Goal: Obtain resource: Obtain resource

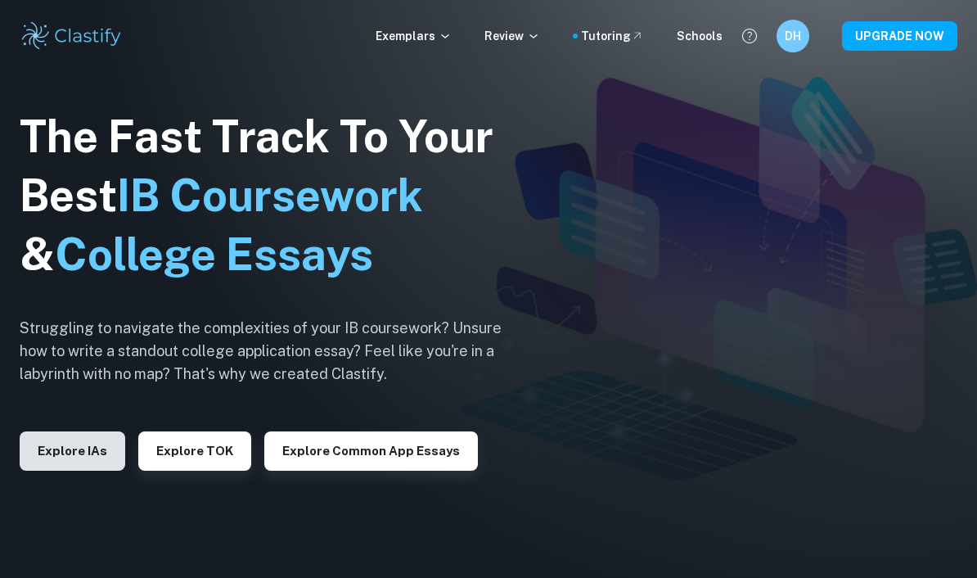
click at [99, 471] on button "Explore IAs" at bounding box center [73, 450] width 106 height 39
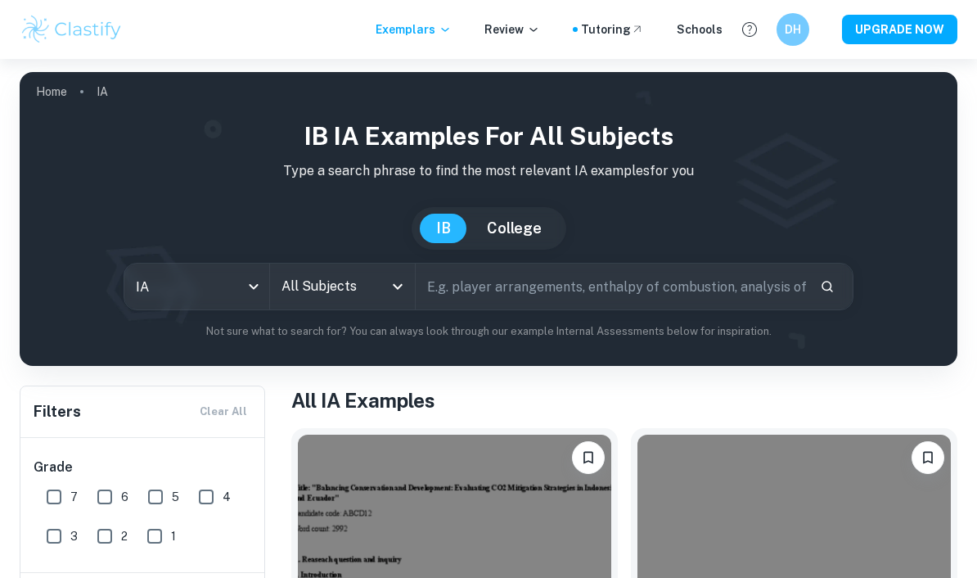
click at [494, 289] on input "text" at bounding box center [611, 287] width 391 height 46
type input "ESS"
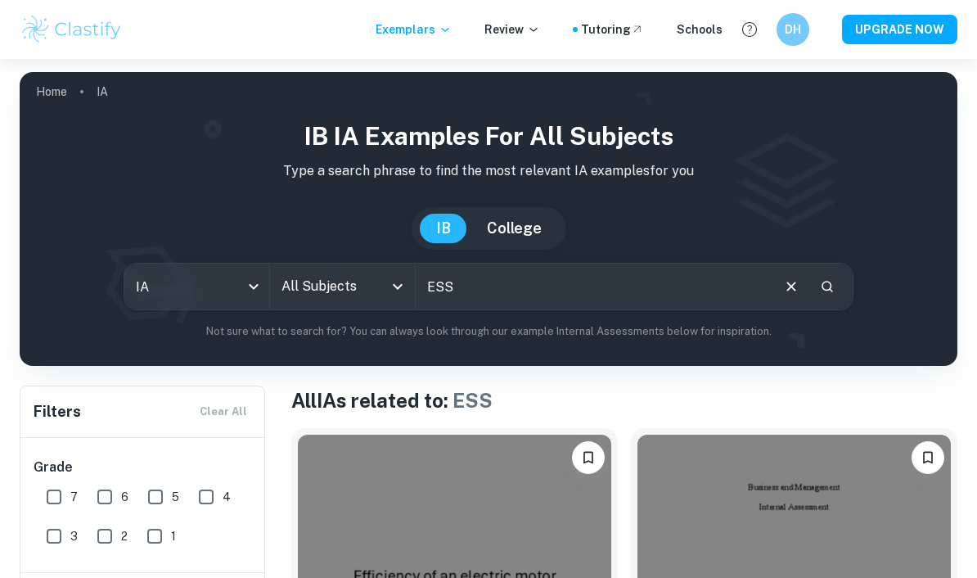
click at [364, 304] on div "All Subjects" at bounding box center [342, 287] width 145 height 46
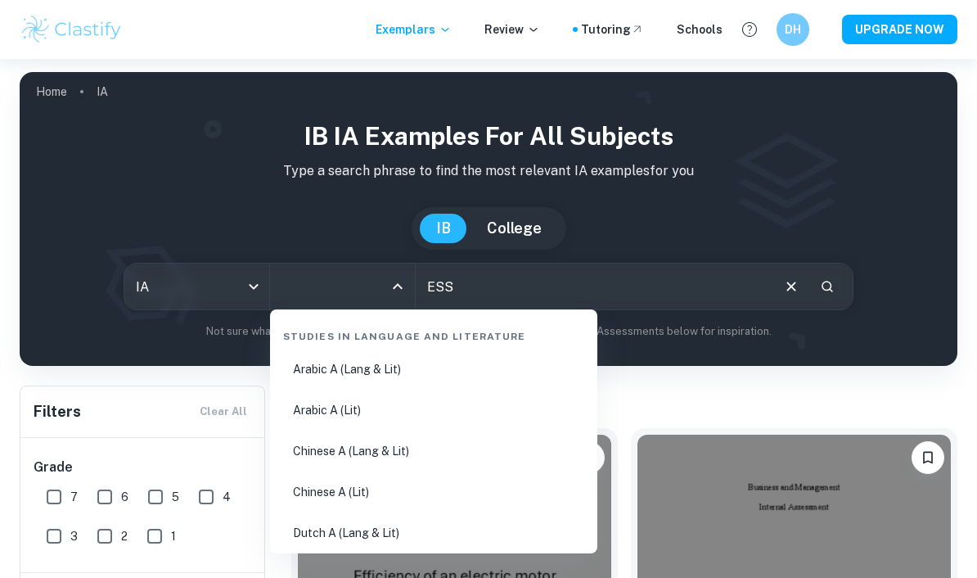
click at [365, 295] on input "All Subjects" at bounding box center [330, 286] width 106 height 31
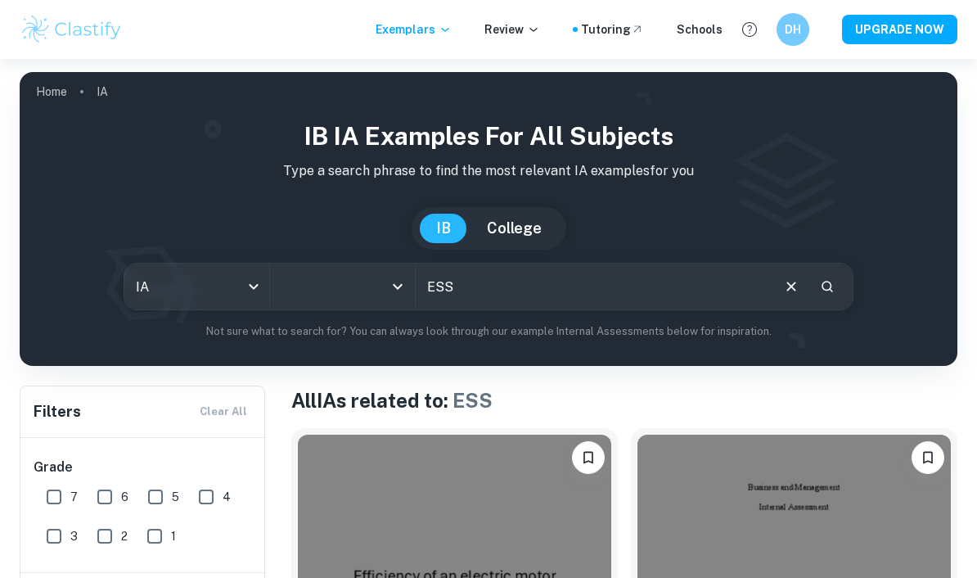
click at [365, 295] on input "All Subjects" at bounding box center [330, 286] width 106 height 31
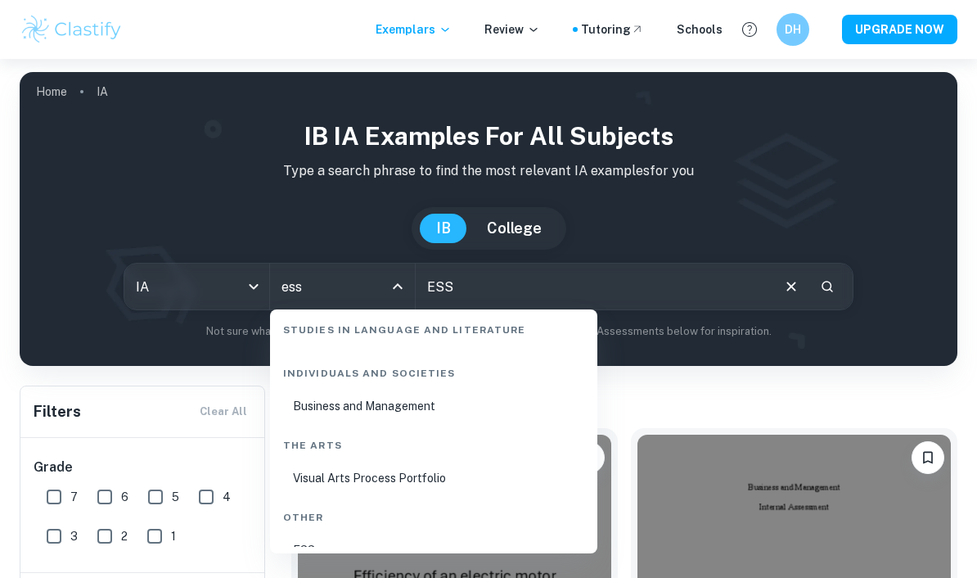
scroll to position [74, 0]
click at [314, 551] on li "ESS" at bounding box center [434, 552] width 314 height 38
type input "ESS"
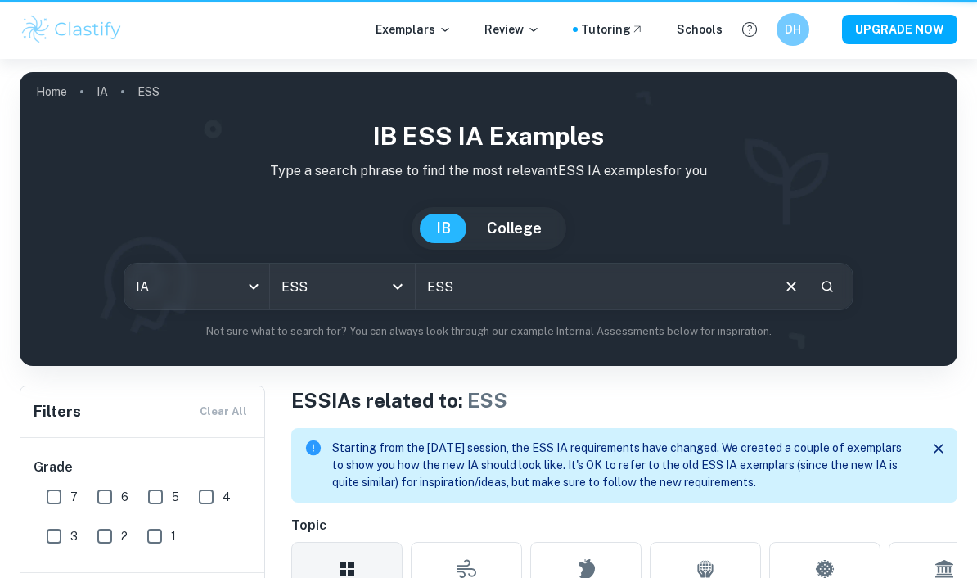
click at [791, 285] on icon "Clear" at bounding box center [791, 286] width 18 height 18
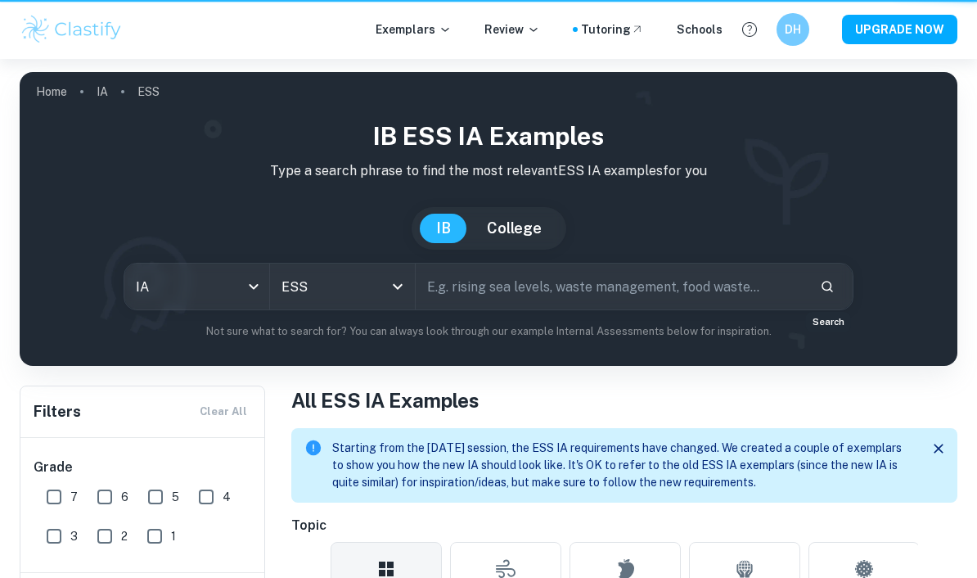
click at [823, 292] on icon "Search" at bounding box center [827, 286] width 15 height 15
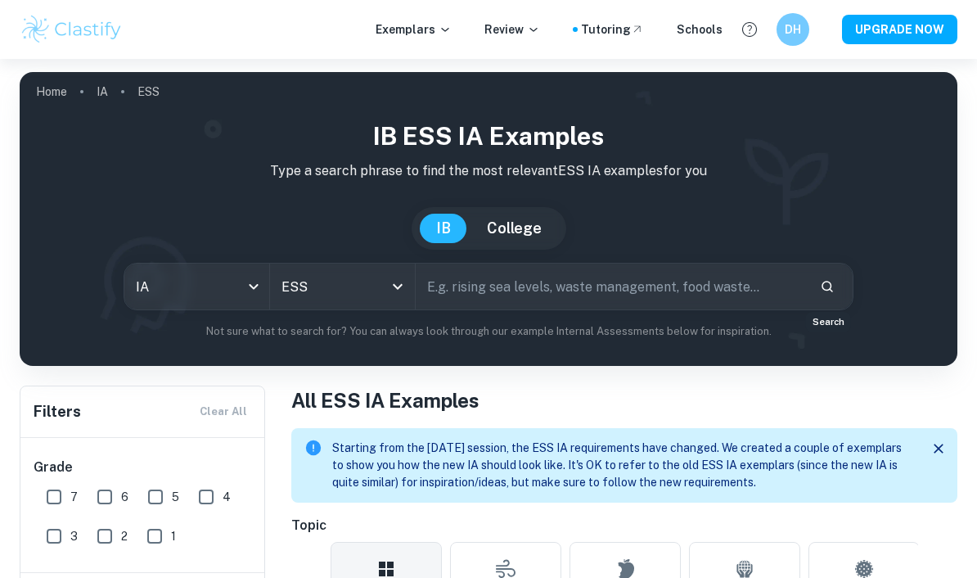
click at [829, 280] on icon "Search" at bounding box center [827, 286] width 15 height 15
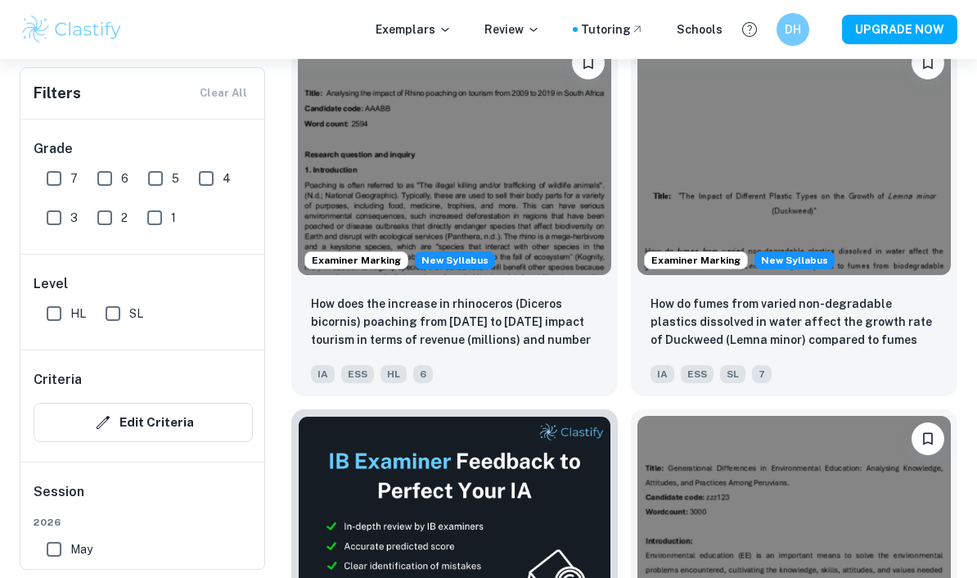
scroll to position [606, 0]
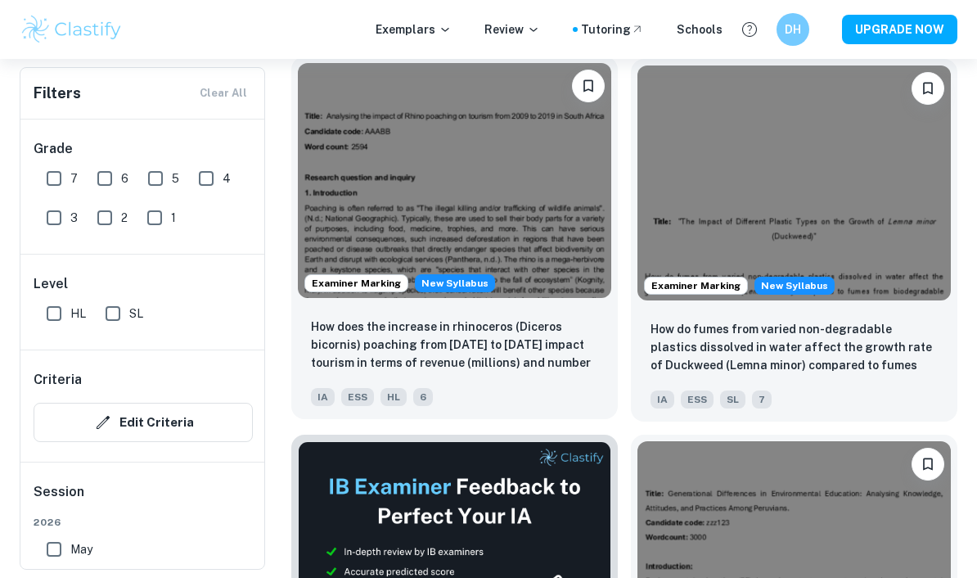
click at [479, 194] on img at bounding box center [454, 180] width 313 height 235
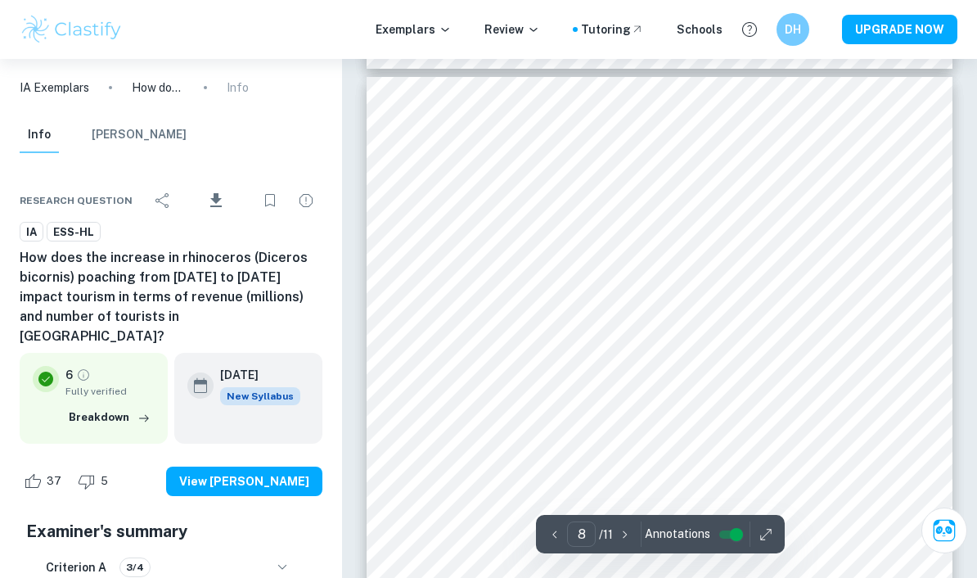
scroll to position [5436, 0]
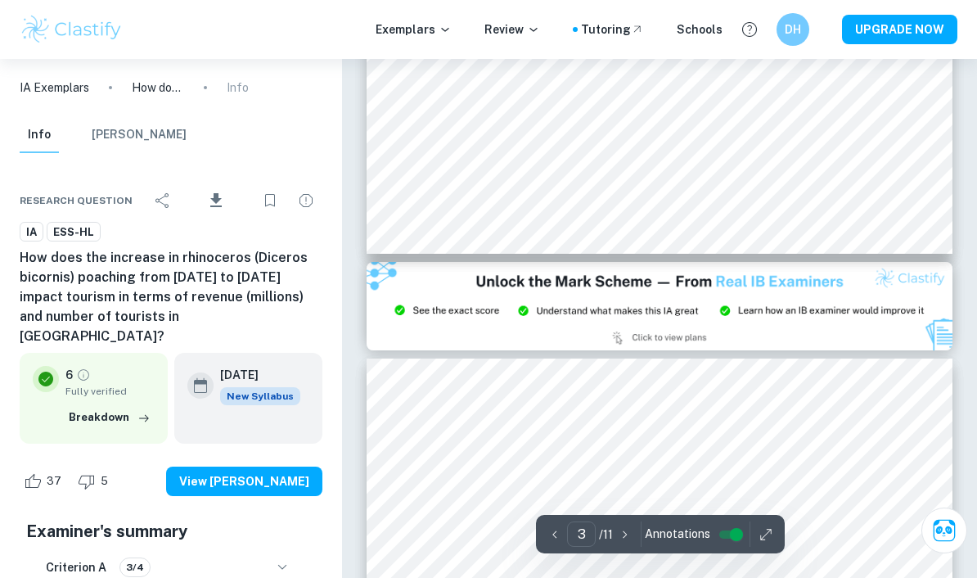
type input "2"
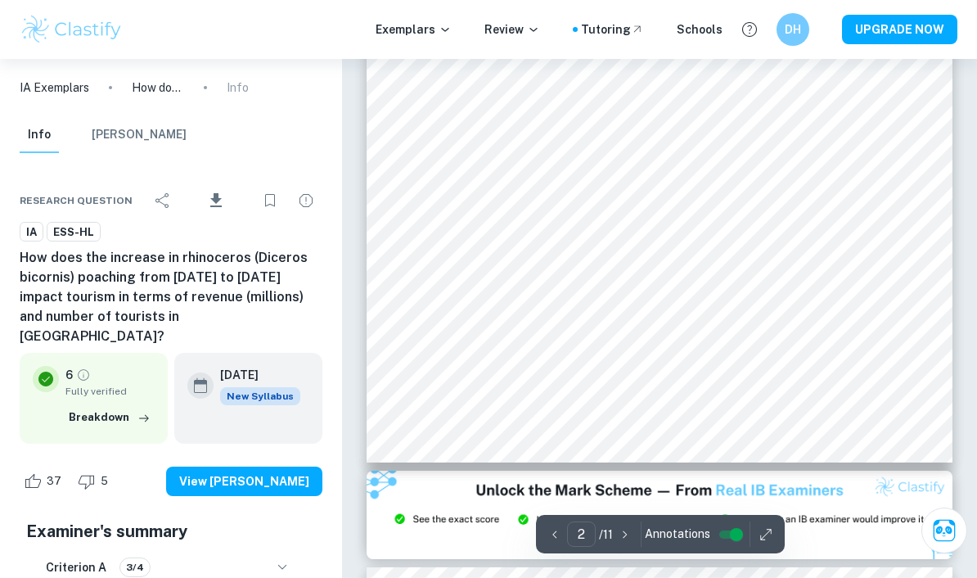
scroll to position [910, 0]
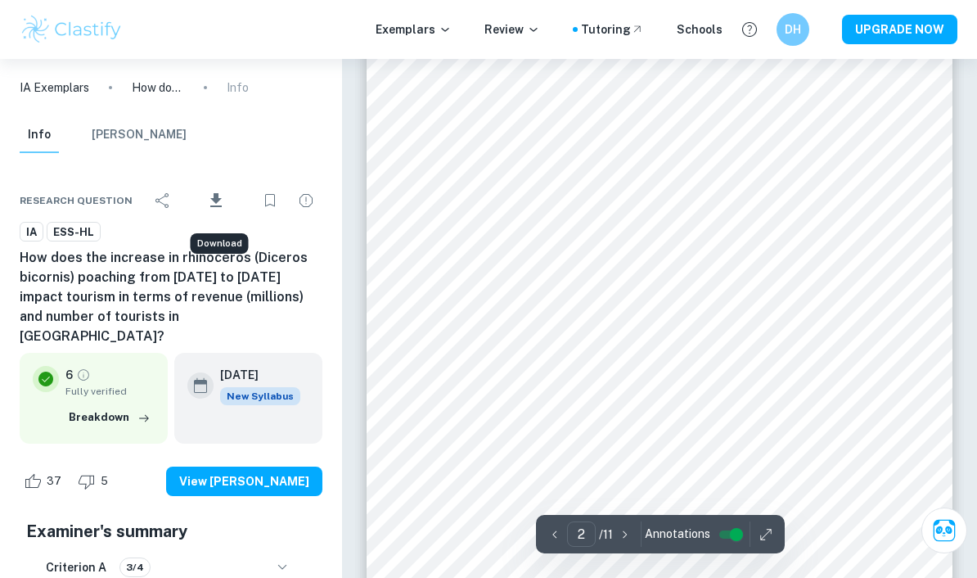
click at [205, 202] on button "Download" at bounding box center [217, 200] width 68 height 43
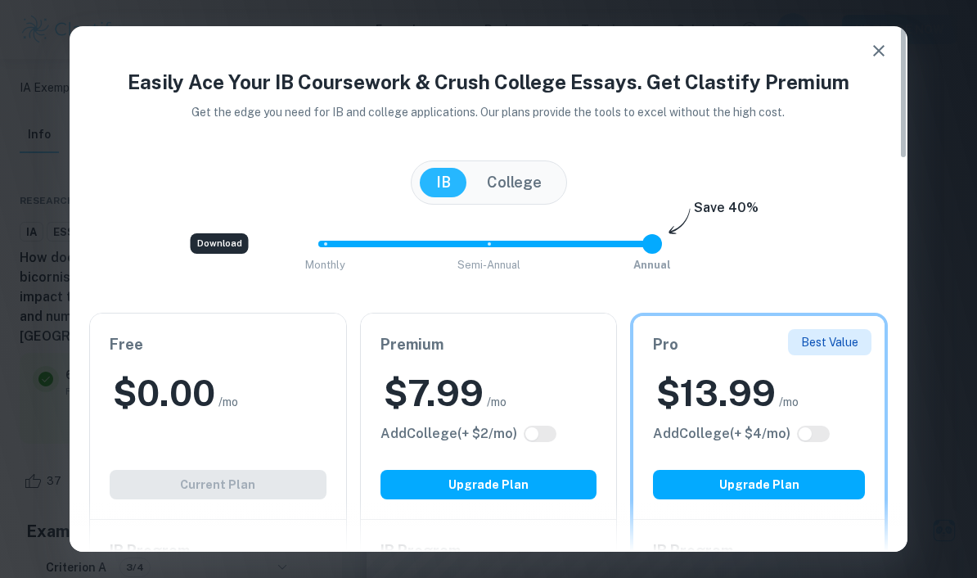
scroll to position [0, 0]
click at [875, 54] on icon "button" at bounding box center [878, 50] width 11 height 11
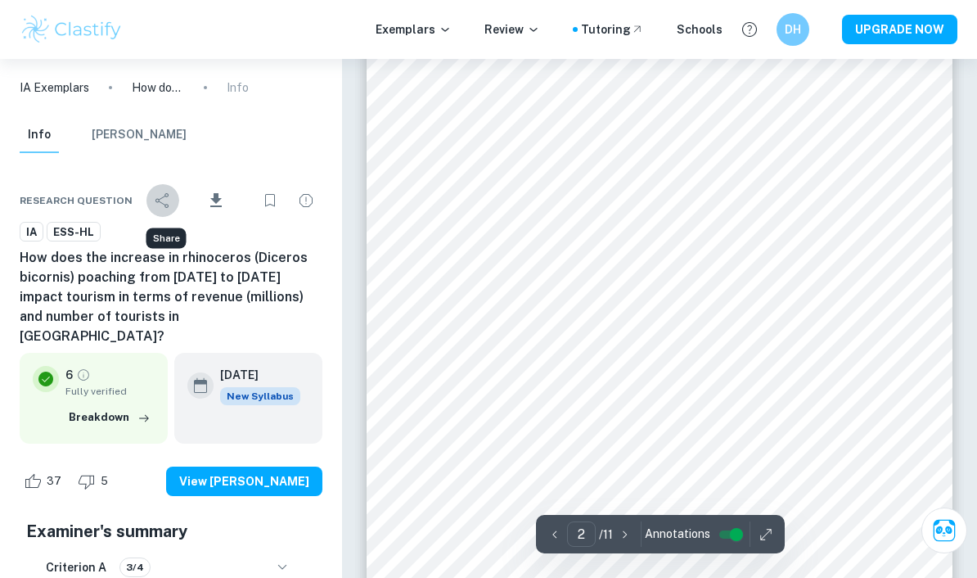
click at [171, 203] on icon "Share" at bounding box center [163, 201] width 20 height 20
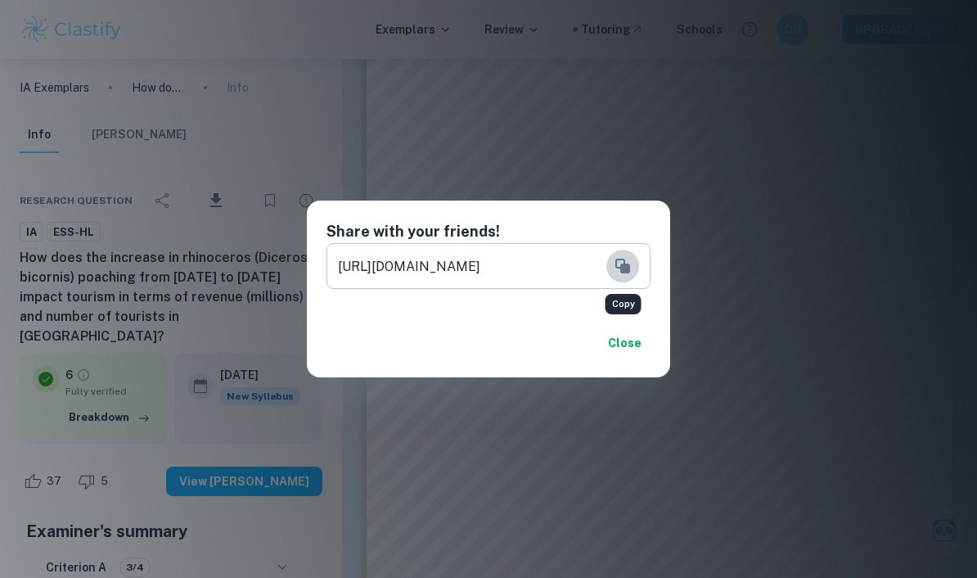
click at [626, 270] on icon "Copy" at bounding box center [622, 266] width 15 height 15
click at [629, 343] on button "Close" at bounding box center [624, 342] width 52 height 29
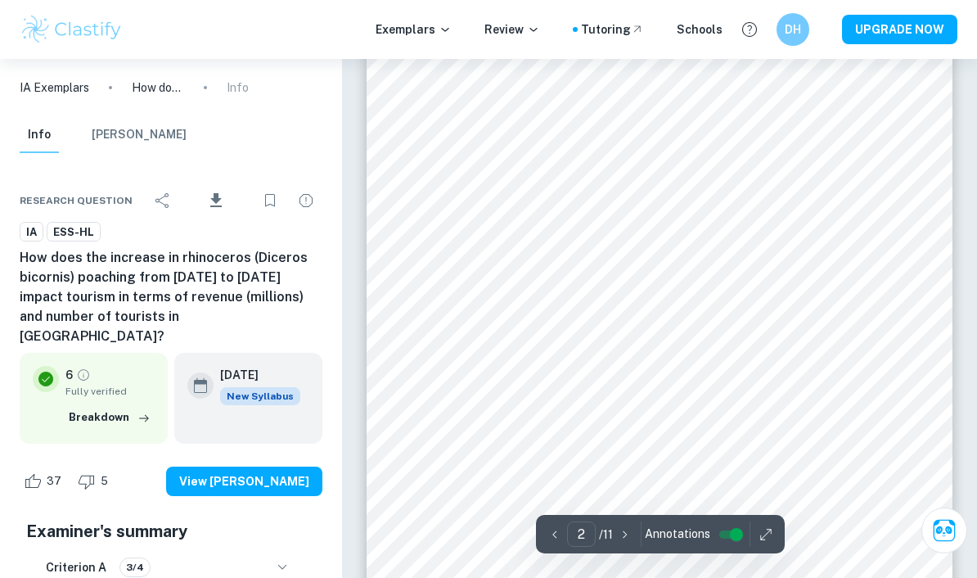
type input "1"
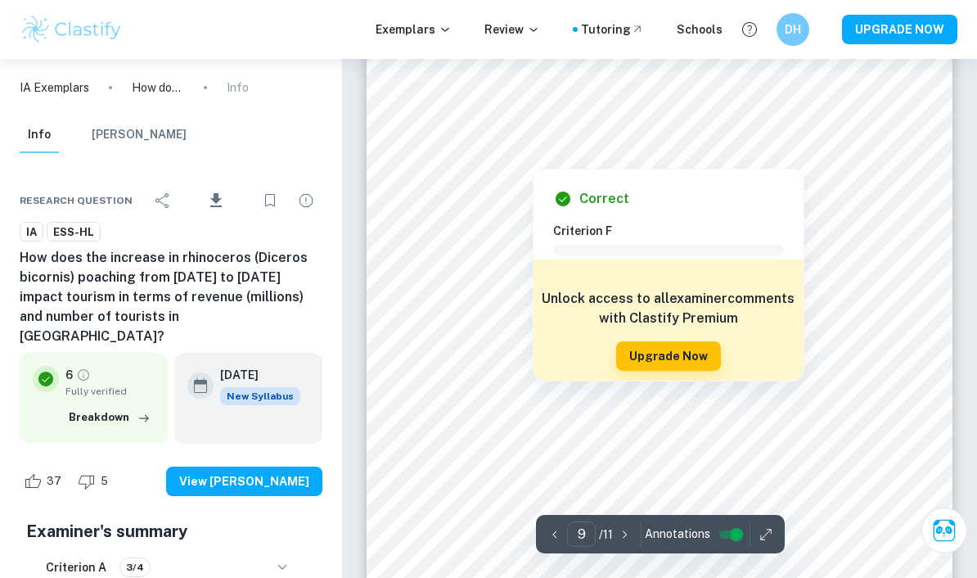
scroll to position [6543, 0]
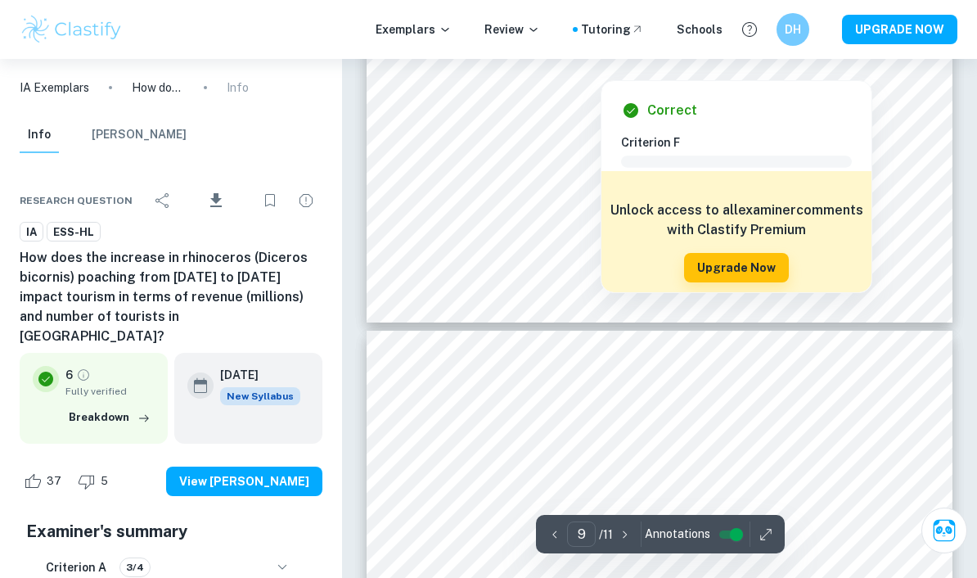
type input "10"
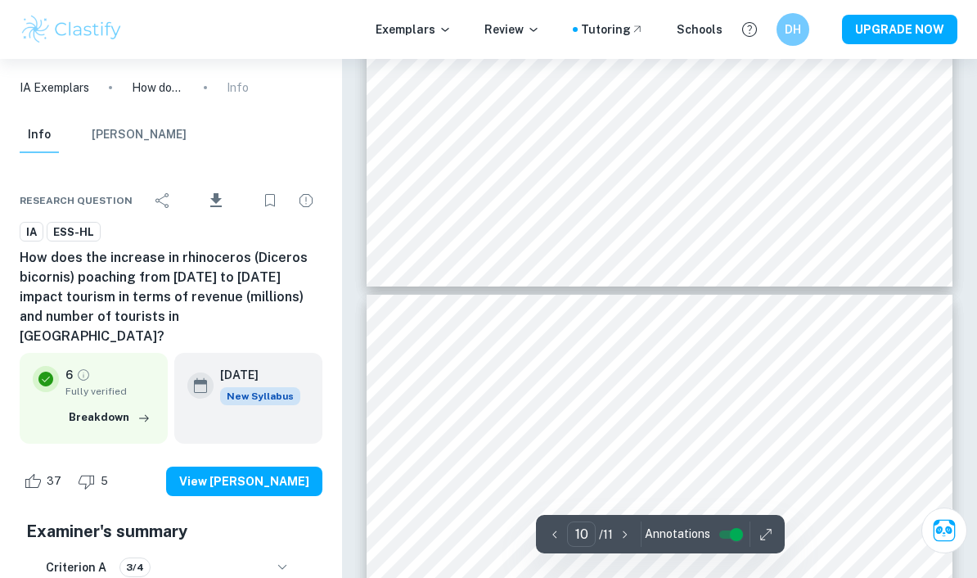
scroll to position [6967, 0]
